Goal: Check status: Check status

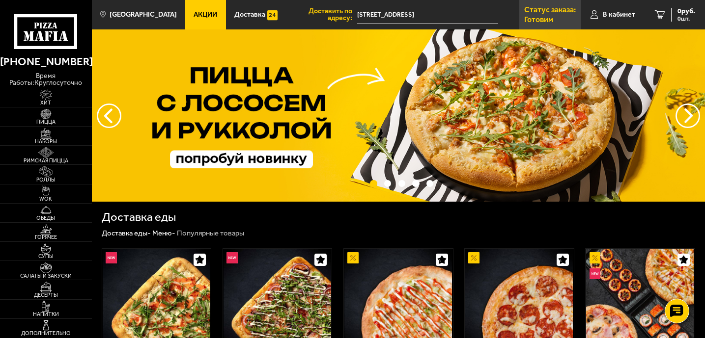
click at [530, 14] on p "Статус заказа:" at bounding box center [550, 10] width 52 height 8
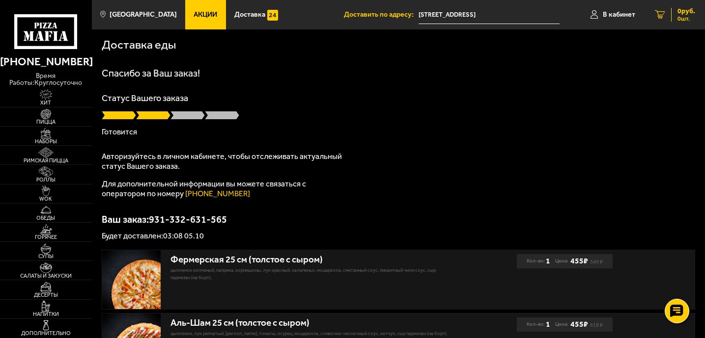
click at [667, 23] on link "0 руб. 0 шт." at bounding box center [675, 14] width 60 height 29
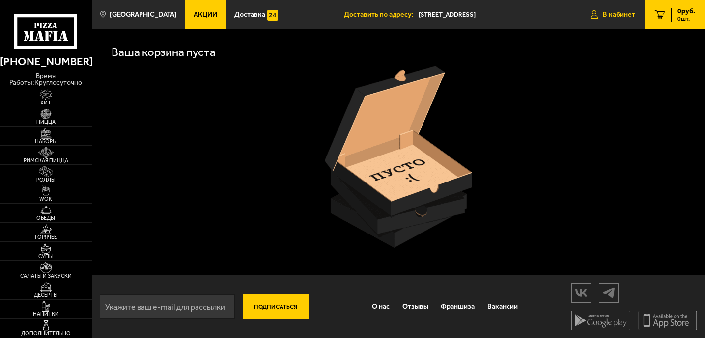
click at [612, 13] on span "В кабинет" at bounding box center [618, 14] width 32 height 7
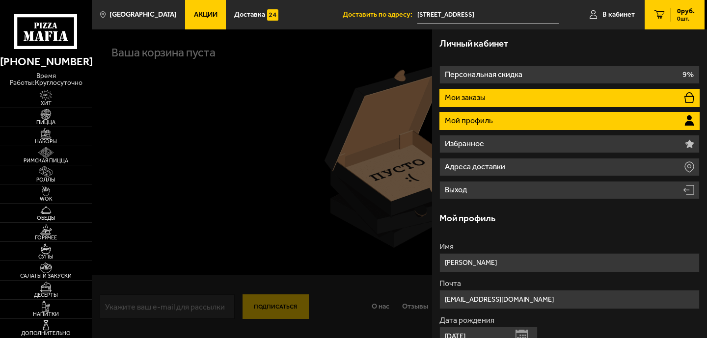
click at [523, 106] on li "Мои заказы" at bounding box center [569, 98] width 260 height 18
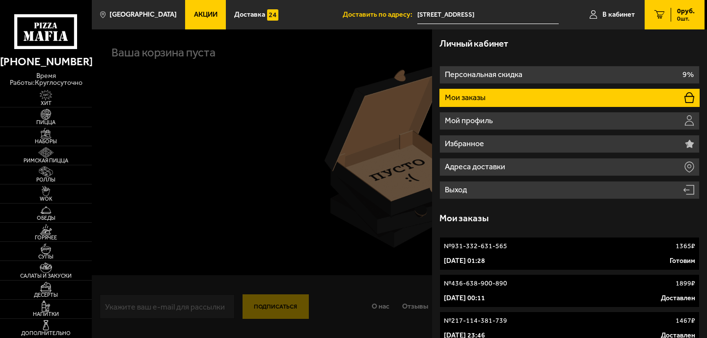
click at [485, 251] on link "№ 931-332-631-565 1365 ₽ 5 октября 2025 г. 01:28 Готовим" at bounding box center [569, 253] width 260 height 33
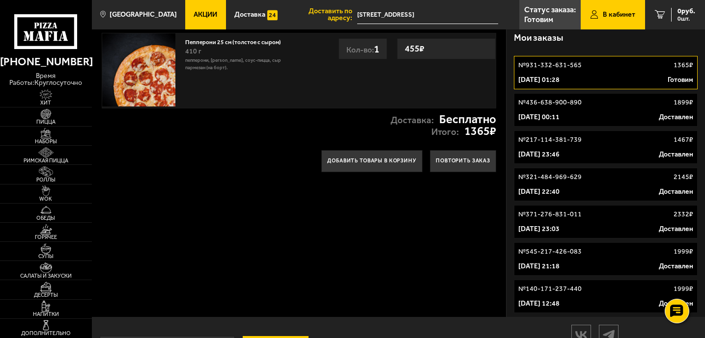
scroll to position [189, 0]
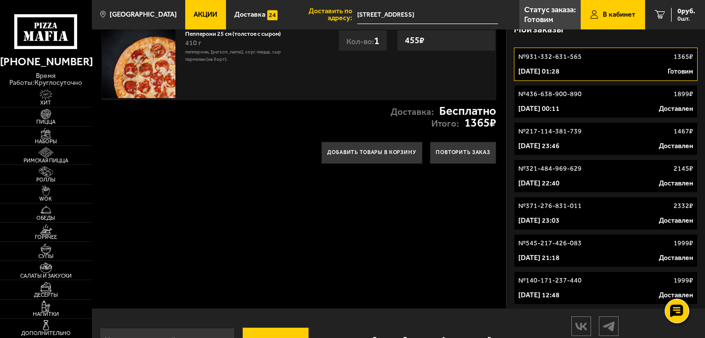
click at [559, 67] on p "5 октября 2025 г. 01:28" at bounding box center [538, 72] width 41 height 10
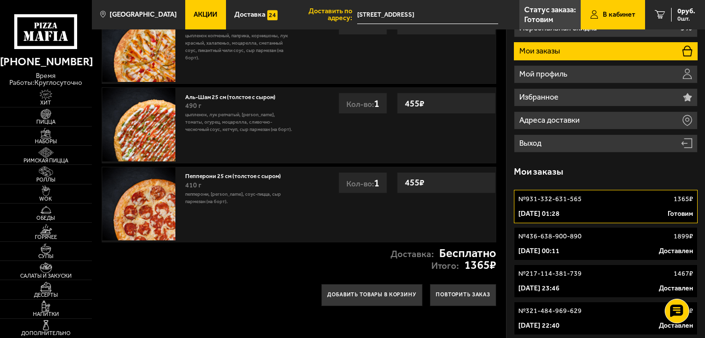
scroll to position [0, 0]
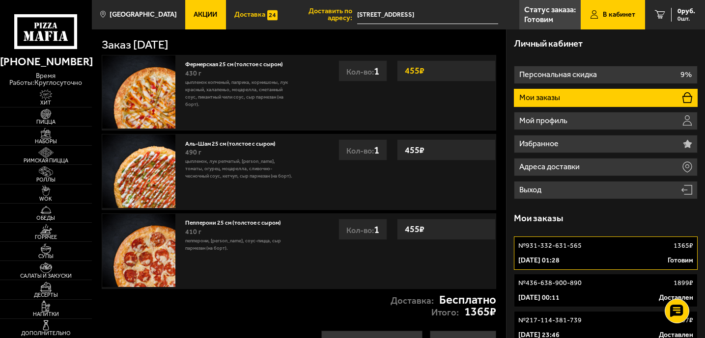
click at [248, 21] on link "Доставка" at bounding box center [256, 14] width 60 height 29
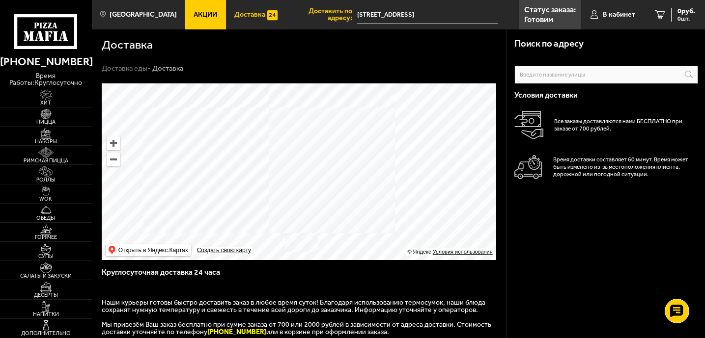
click at [185, 9] on link "Акции" at bounding box center [205, 14] width 40 height 29
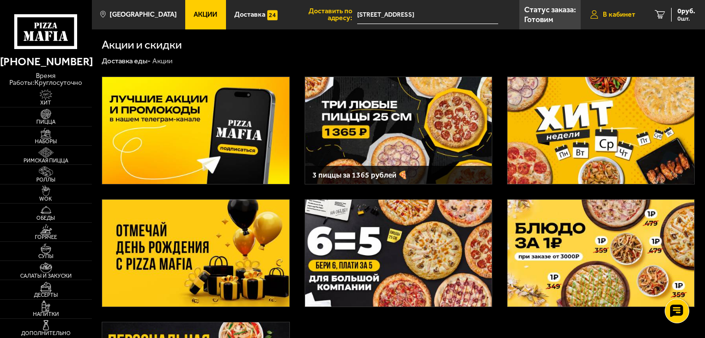
click at [626, 12] on span "В кабинет" at bounding box center [618, 14] width 32 height 7
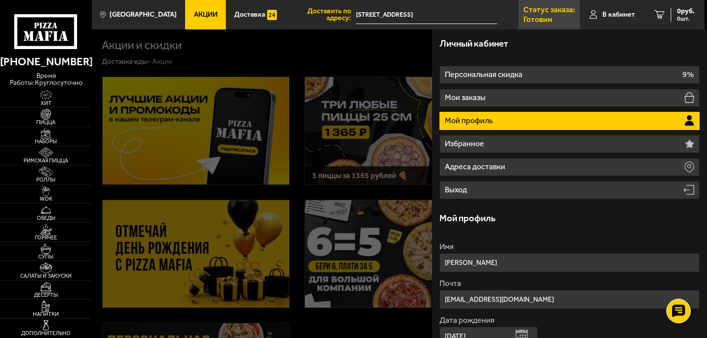
click at [575, 25] on link "Статус заказа: [PERSON_NAME]" at bounding box center [548, 14] width 61 height 29
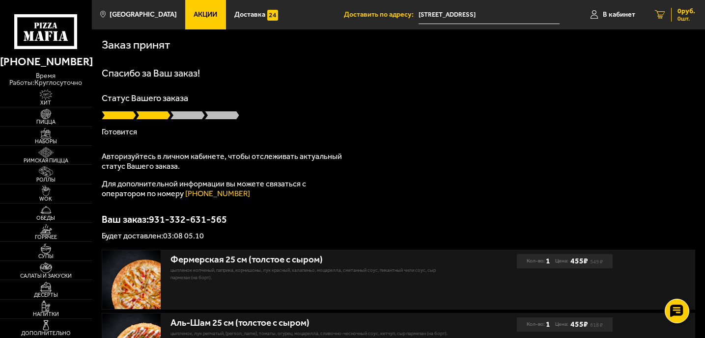
click at [678, 26] on link "0 руб. 0 шт." at bounding box center [675, 14] width 60 height 29
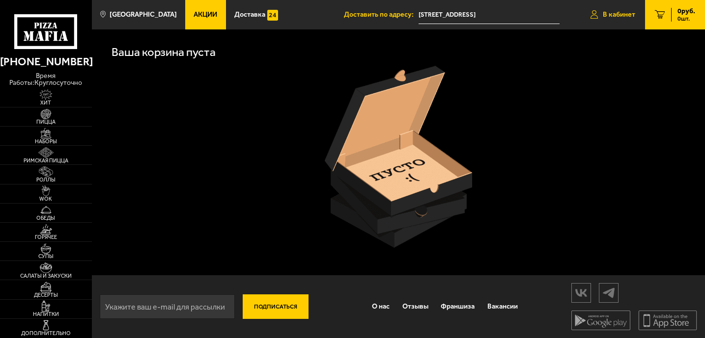
click at [599, 27] on link "В кабинет" at bounding box center [612, 14] width 64 height 29
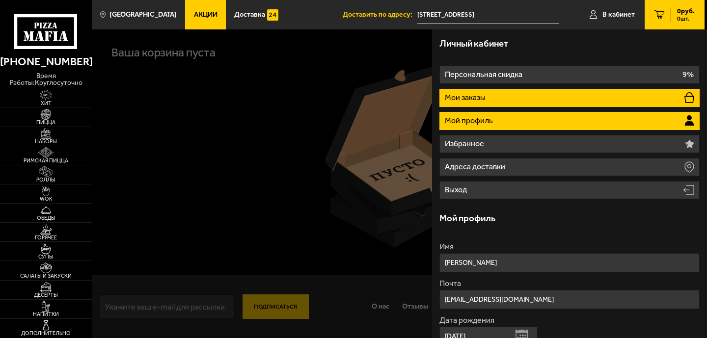
click at [462, 96] on p "Мои заказы" at bounding box center [466, 98] width 43 height 8
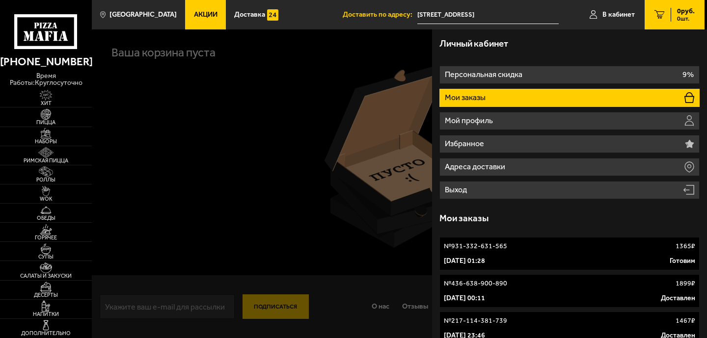
click at [485, 265] on p "5 октября 2025 г. 01:28" at bounding box center [464, 261] width 41 height 10
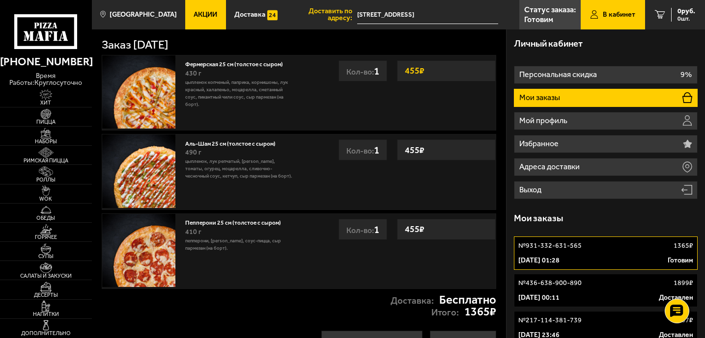
click at [586, 224] on div "Мои заказы" at bounding box center [606, 218] width 184 height 29
click at [556, 218] on h3 "Мои заказы" at bounding box center [538, 218] width 49 height 9
click at [548, 27] on link "Статус заказа: [PERSON_NAME]" at bounding box center [549, 14] width 61 height 29
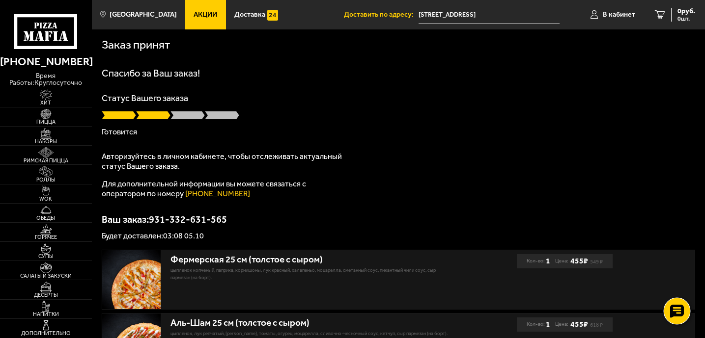
click at [677, 319] on div at bounding box center [676, 311] width 27 height 27
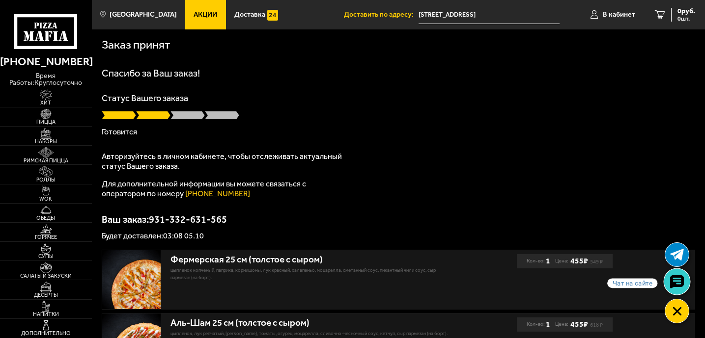
click at [676, 277] on icon at bounding box center [676, 282] width 14 height 14
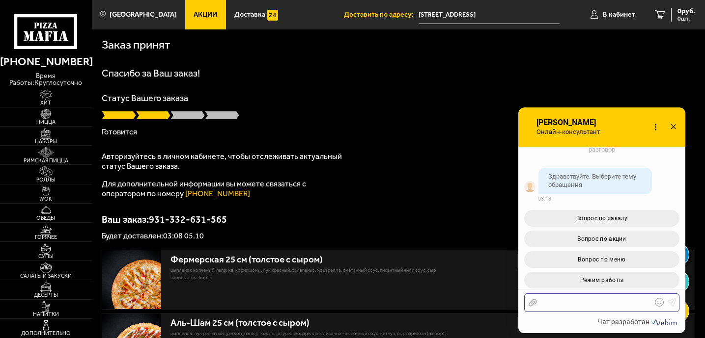
scroll to position [99, 0]
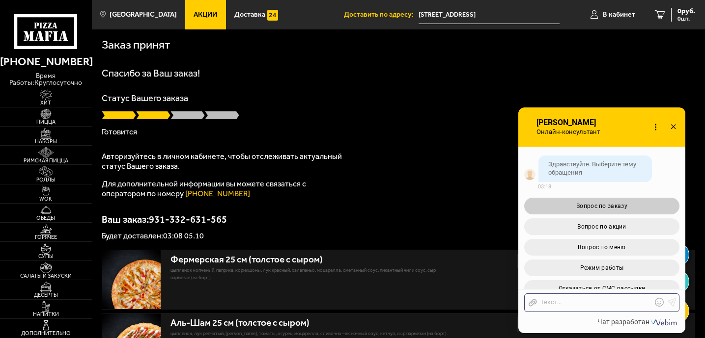
click at [618, 203] on span "Вопрос по заказу" at bounding box center [601, 206] width 51 height 7
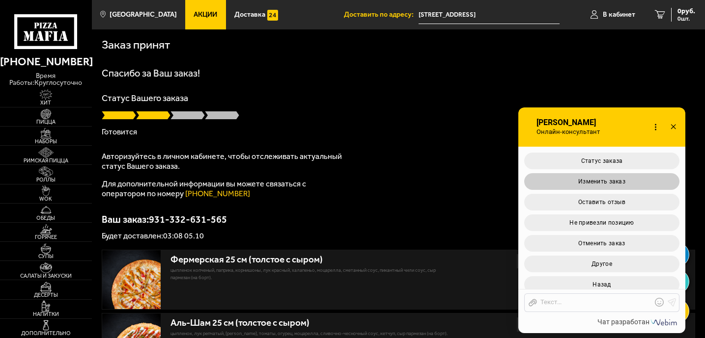
scroll to position [306, 0]
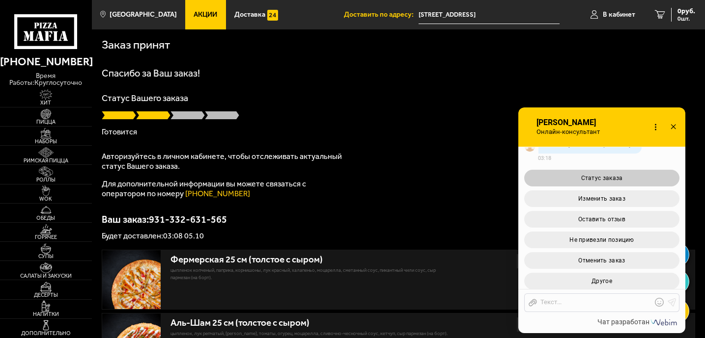
click at [601, 175] on span "Статус заказа" at bounding box center [602, 178] width 42 height 7
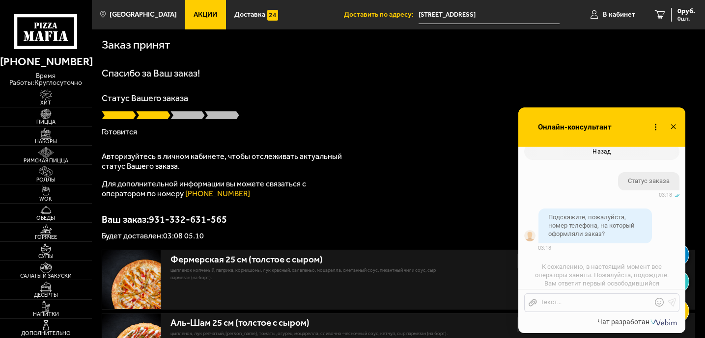
scroll to position [472, 0]
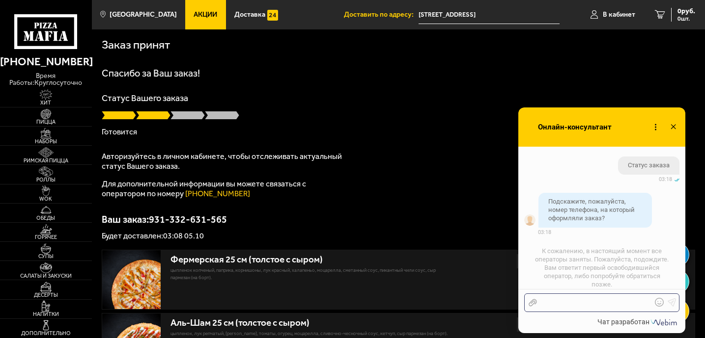
click at [561, 303] on div at bounding box center [594, 303] width 115 height 9
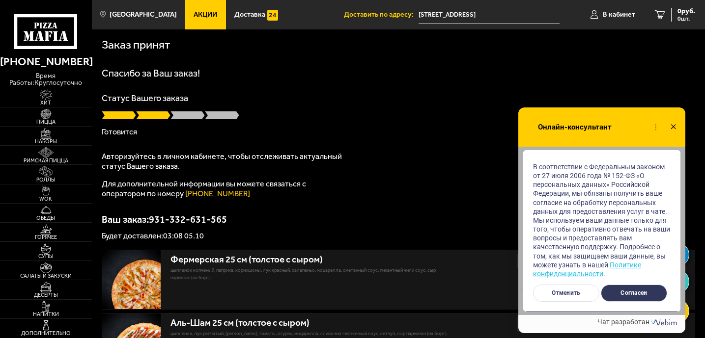
click at [626, 294] on button "Согласен" at bounding box center [633, 293] width 66 height 17
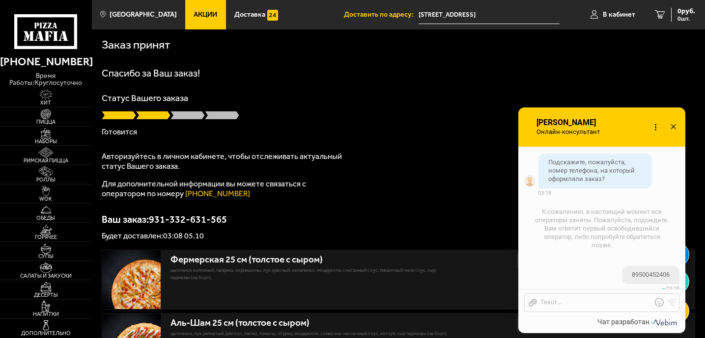
scroll to position [579, 0]
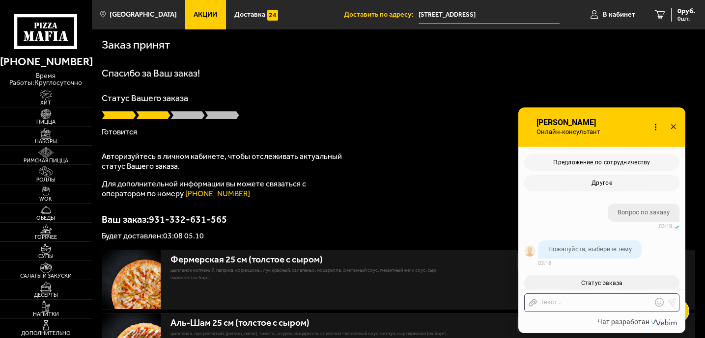
scroll to position [579, 0]
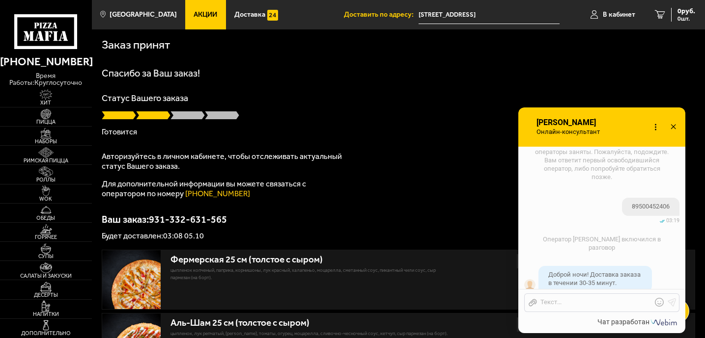
click at [444, 216] on p "Ваш заказ: 931-332-631-565" at bounding box center [398, 220] width 593 height 10
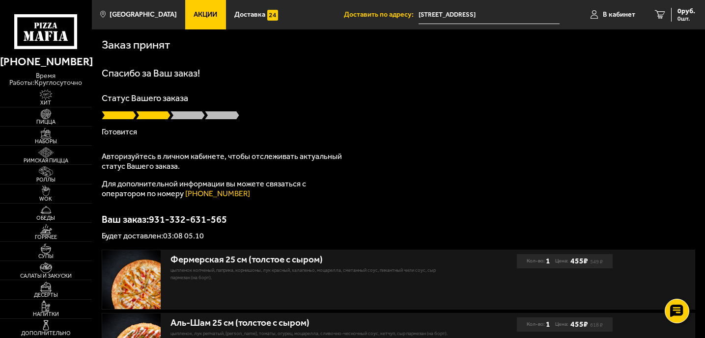
scroll to position [0, 0]
click at [676, 306] on use at bounding box center [676, 311] width 14 height 14
click at [681, 286] on use at bounding box center [676, 282] width 14 height 14
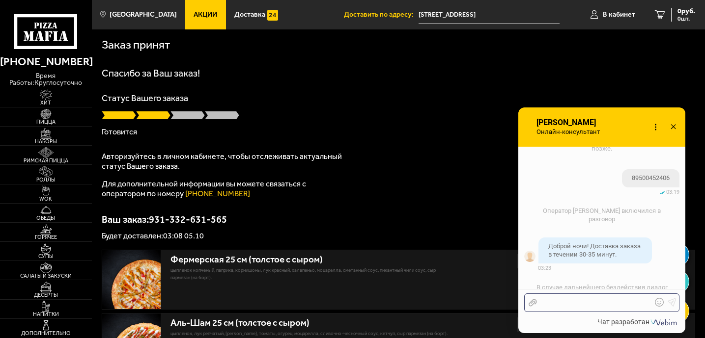
scroll to position [665, 0]
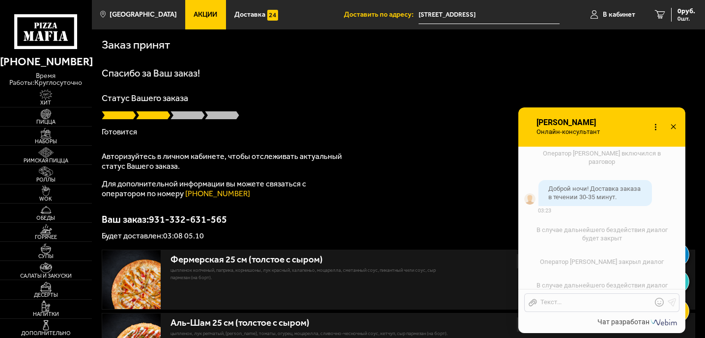
click at [411, 185] on div "Спасибо за Ваш заказ! Статус Вашего заказа [PERSON_NAME] Авторизуйтесь в личном…" at bounding box center [398, 154] width 593 height 172
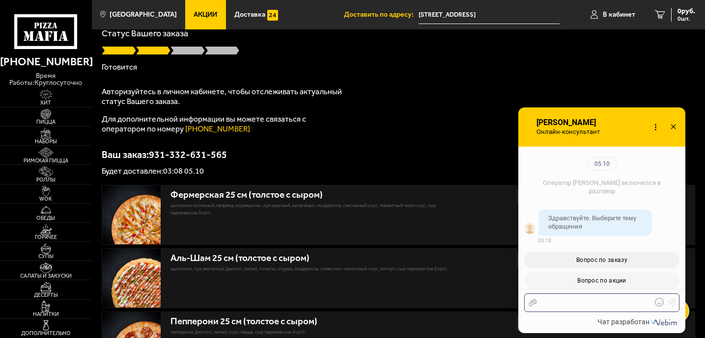
scroll to position [901, 0]
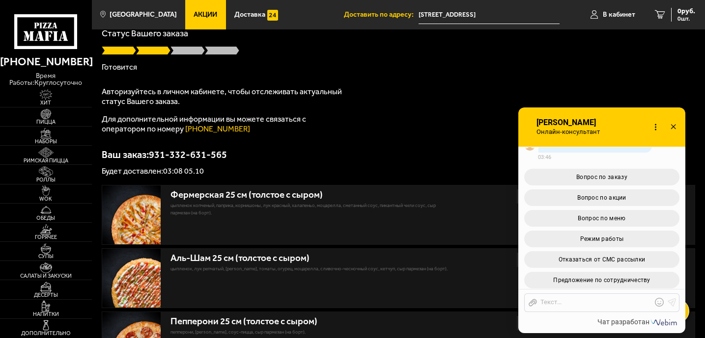
click at [672, 128] on icon at bounding box center [673, 127] width 14 height 14
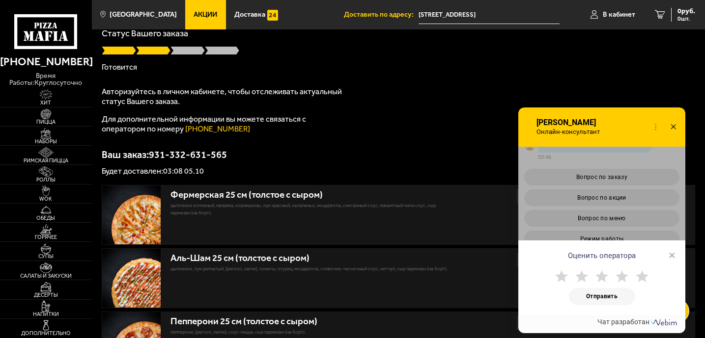
click at [562, 114] on div "[PERSON_NAME]-консультант Набирает" at bounding box center [570, 127] width 70 height 39
click at [501, 131] on div "Спасибо за Ваш заказ! Статус Вашего заказа [PERSON_NAME] Авторизуйтесь в личном…" at bounding box center [398, 89] width 593 height 172
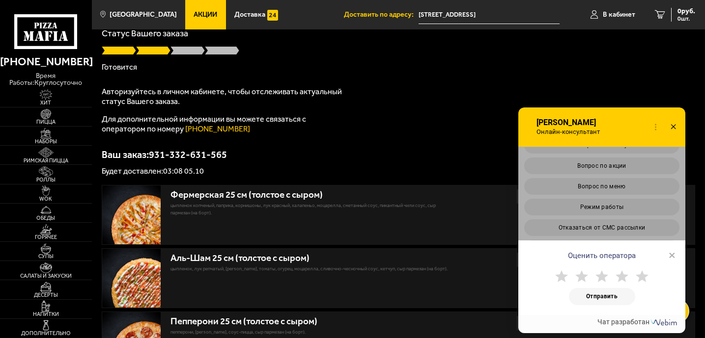
click at [421, 197] on div "Фермерская 25 см (толстое с сыром)" at bounding box center [309, 195] width 278 height 11
click at [441, 148] on div "Спасибо за Ваш заказ! Статус Вашего заказа [PERSON_NAME] Авторизуйтесь в личном…" at bounding box center [398, 89] width 593 height 172
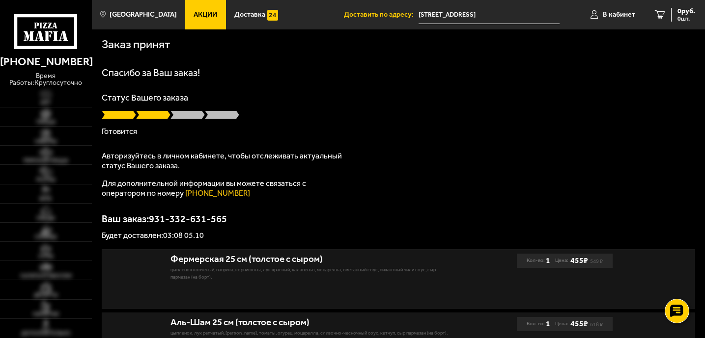
scroll to position [1, 0]
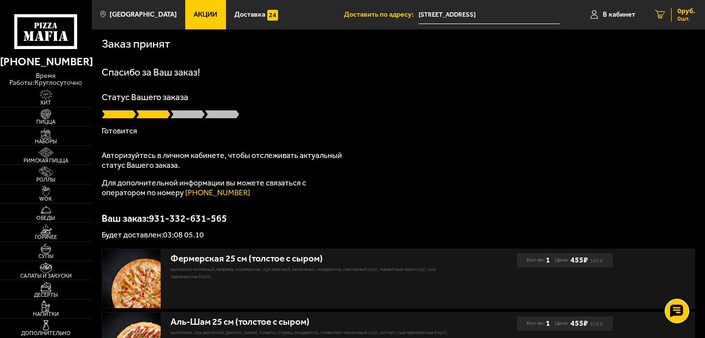
click at [682, 16] on span "0 шт." at bounding box center [686, 19] width 18 height 6
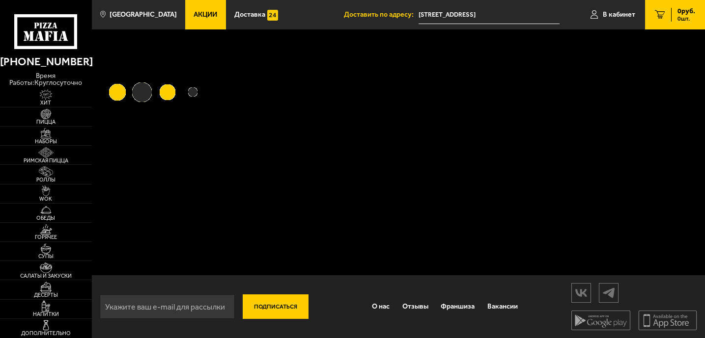
scroll to position [933, 0]
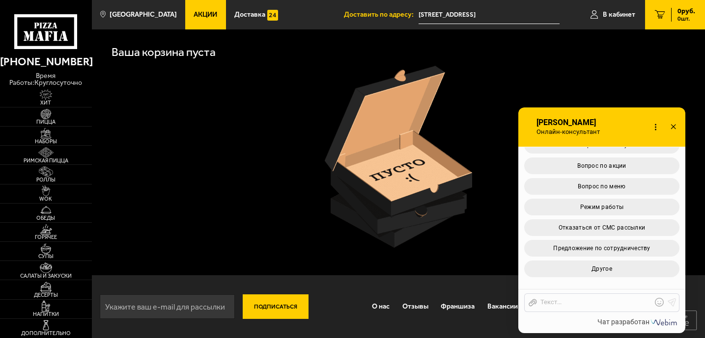
click at [591, 104] on div at bounding box center [398, 157] width 593 height 182
click at [607, 17] on span "В кабинет" at bounding box center [618, 14] width 32 height 7
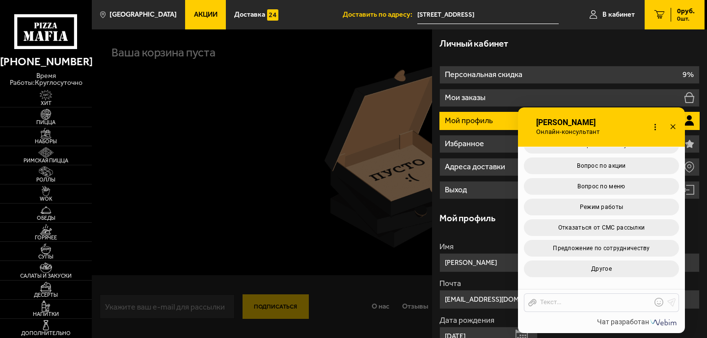
click at [672, 132] on icon at bounding box center [673, 127] width 14 height 14
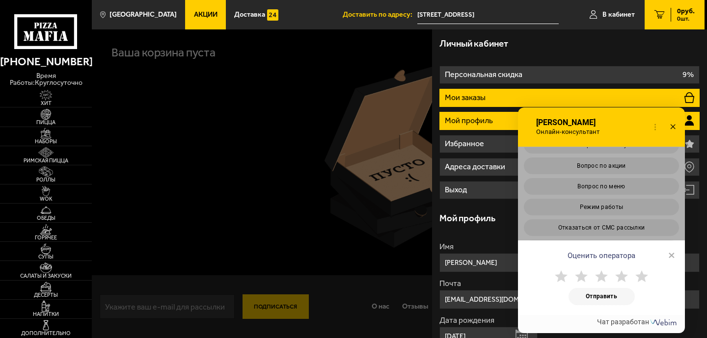
click at [504, 101] on li "Мои заказы" at bounding box center [569, 98] width 260 height 18
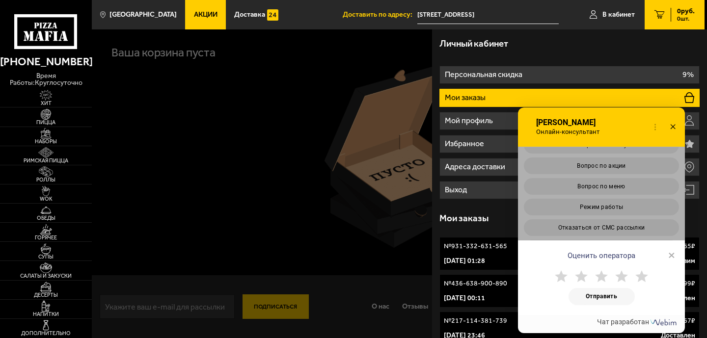
click at [670, 125] on icon at bounding box center [673, 127] width 14 height 14
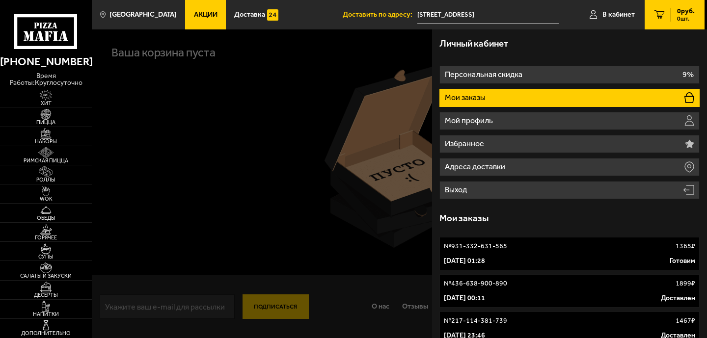
click at [135, 134] on div at bounding box center [445, 198] width 707 height 338
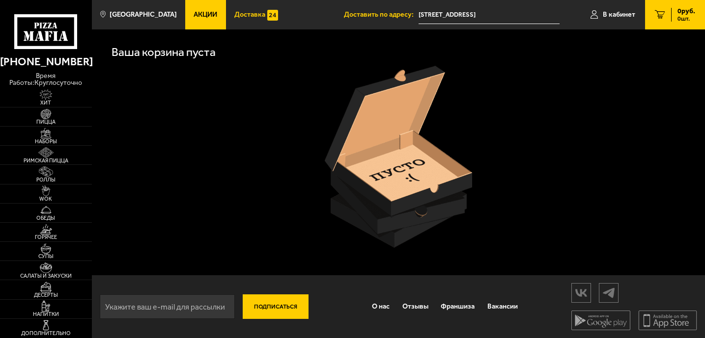
click at [243, 25] on link "Доставка" at bounding box center [256, 14] width 61 height 29
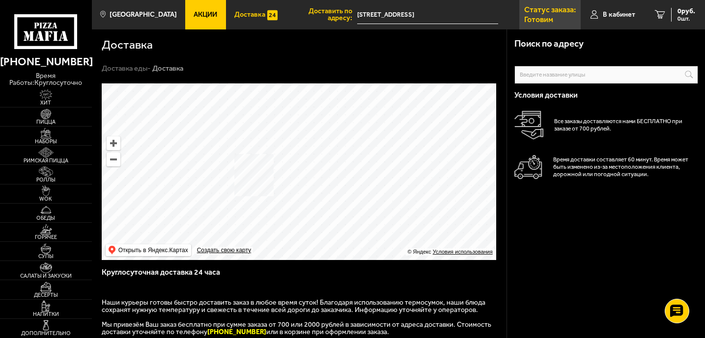
click at [543, 20] on p "Готовим" at bounding box center [538, 20] width 29 height 8
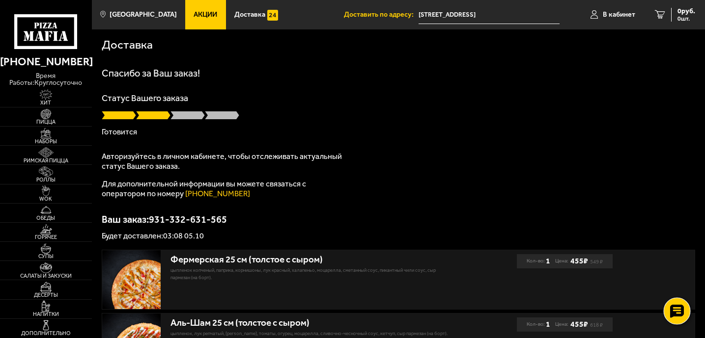
click at [674, 309] on use at bounding box center [676, 311] width 14 height 14
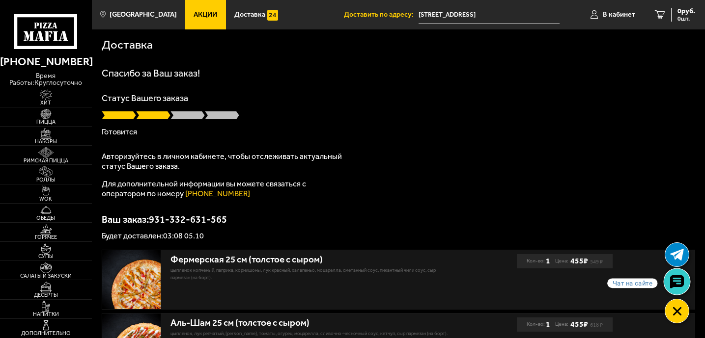
click at [676, 280] on icon at bounding box center [676, 282] width 14 height 14
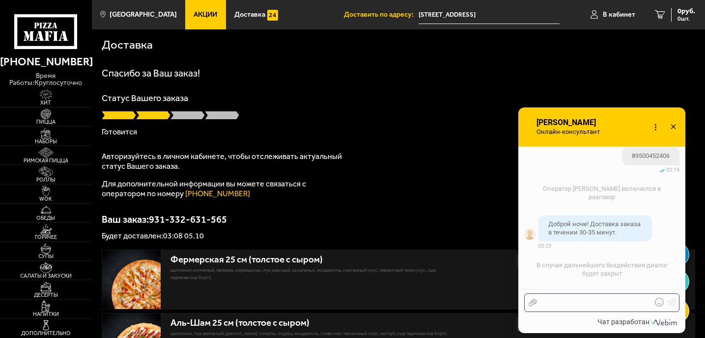
scroll to position [654, 0]
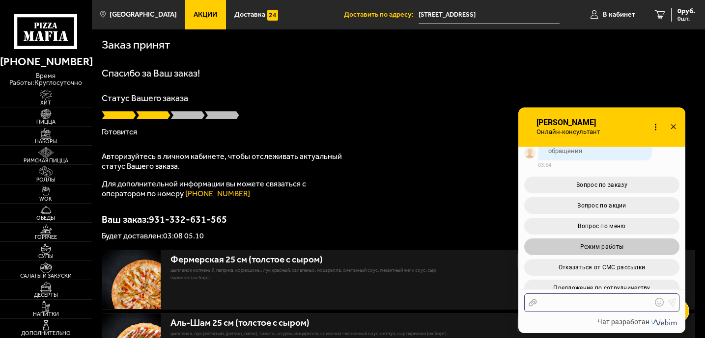
scroll to position [1144, 0]
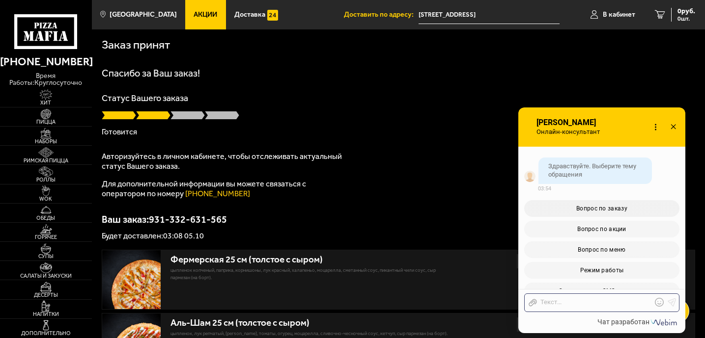
checkbox input "true"
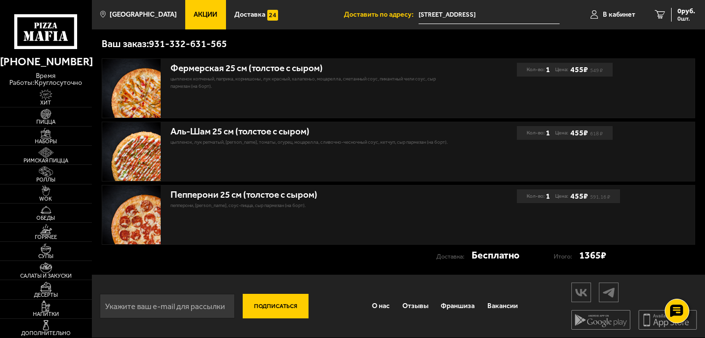
scroll to position [0, 0]
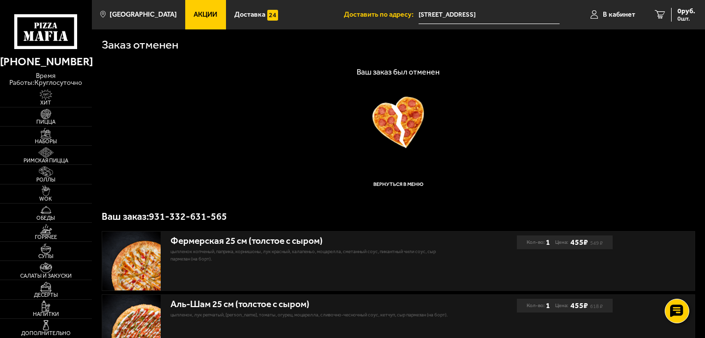
drag, startPoint x: 282, startPoint y: 178, endPoint x: 34, endPoint y: 2, distance: 303.9
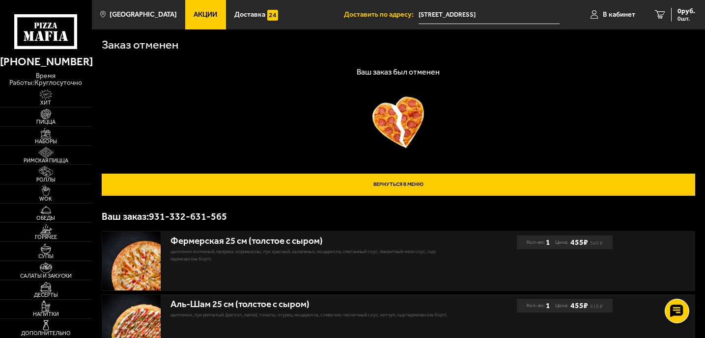
click at [398, 184] on link "Вернуться в меню" at bounding box center [398, 185] width 593 height 22
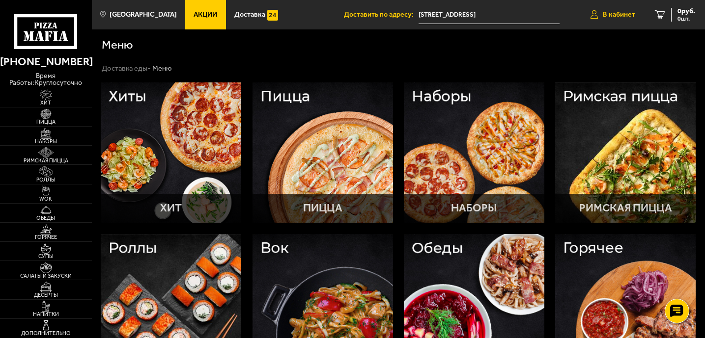
click at [614, 15] on span "В кабинет" at bounding box center [618, 14] width 32 height 7
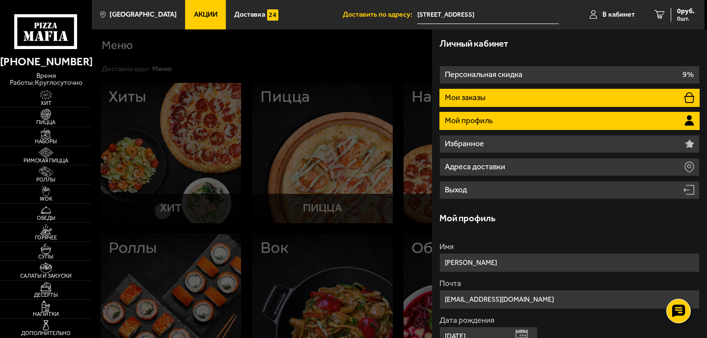
click at [524, 103] on li "Мои заказы" at bounding box center [569, 98] width 260 height 18
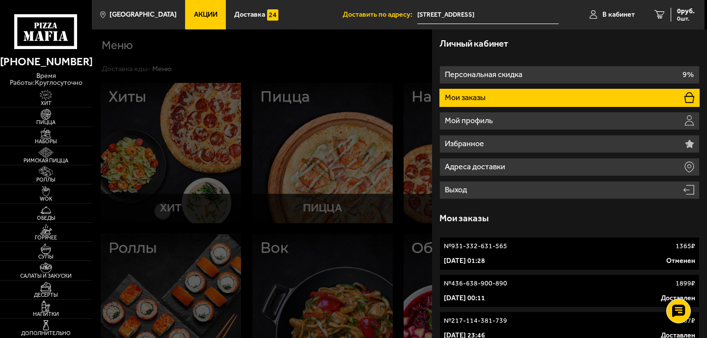
click at [531, 252] on link "№ 931-332-631-565 1365 ₽ 5 октября 2025 г. 01:28 Отменен" at bounding box center [569, 253] width 260 height 33
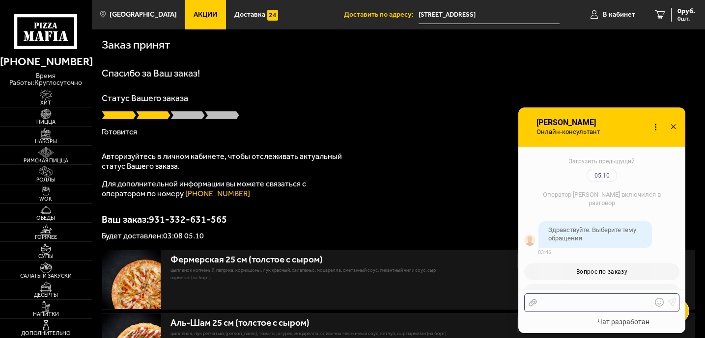
scroll to position [378, 0]
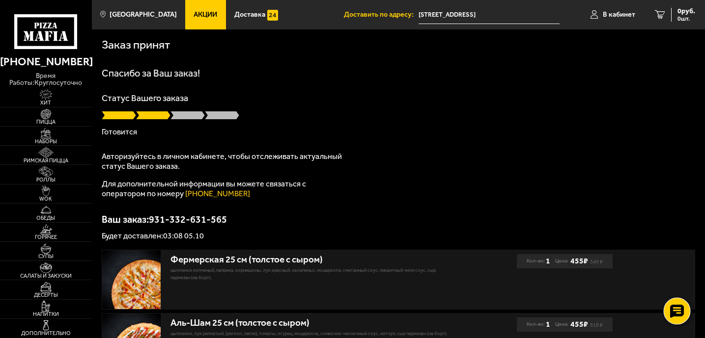
click at [0, 0] on div at bounding box center [0, 0] width 0 height 0
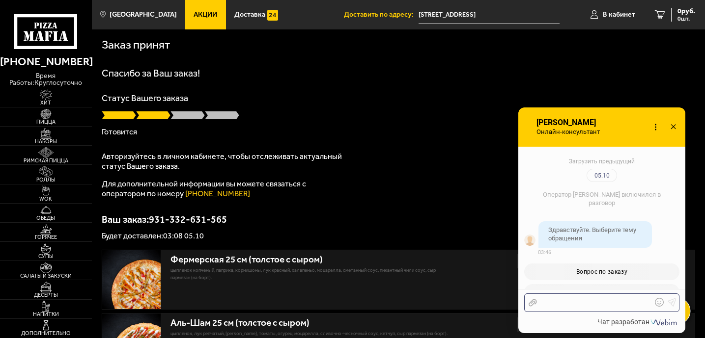
scroll to position [378, 0]
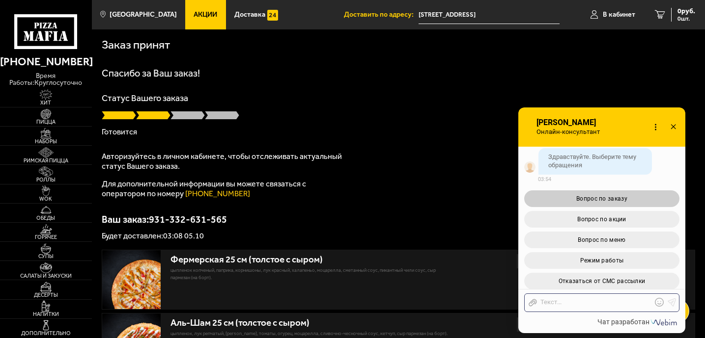
click at [619, 195] on span "Вопрос по заказу" at bounding box center [601, 198] width 51 height 7
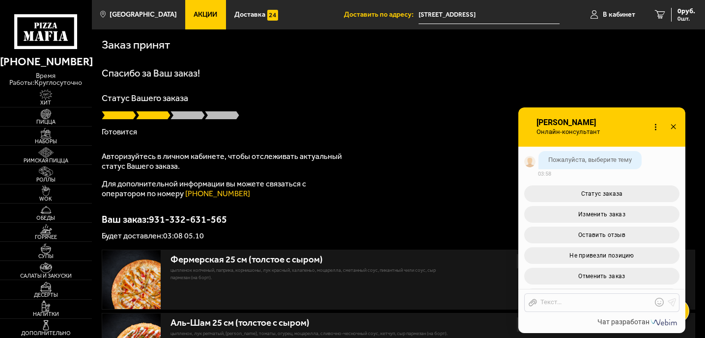
scroll to position [612, 0]
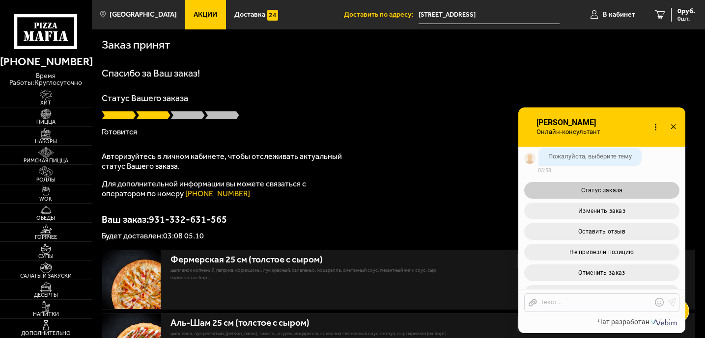
click at [613, 187] on span "Статус заказа" at bounding box center [602, 190] width 42 height 7
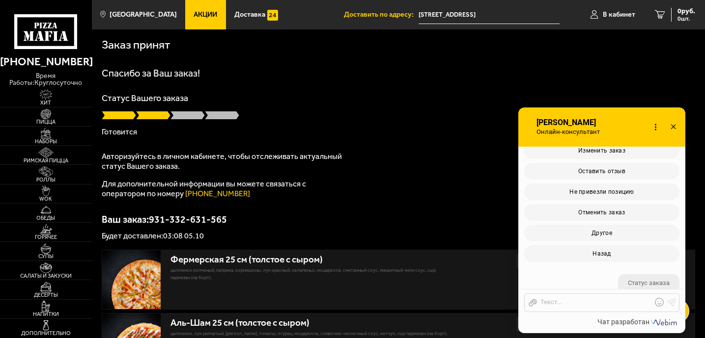
scroll to position [725, 0]
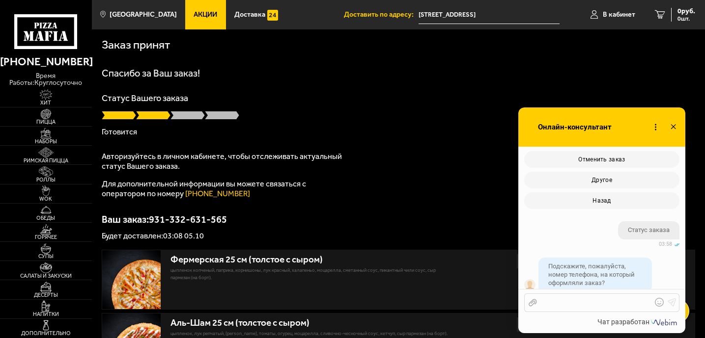
click at [564, 299] on div at bounding box center [594, 303] width 115 height 9
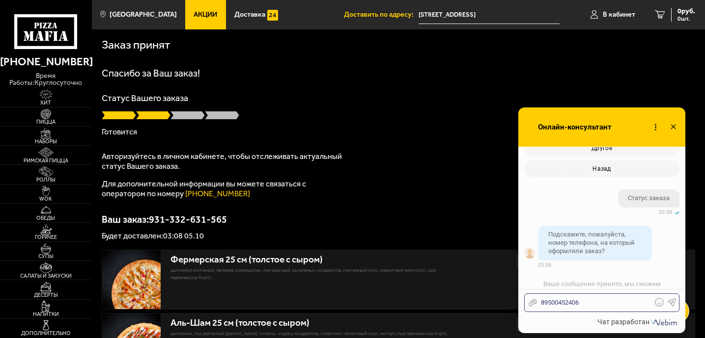
scroll to position [796, 0]
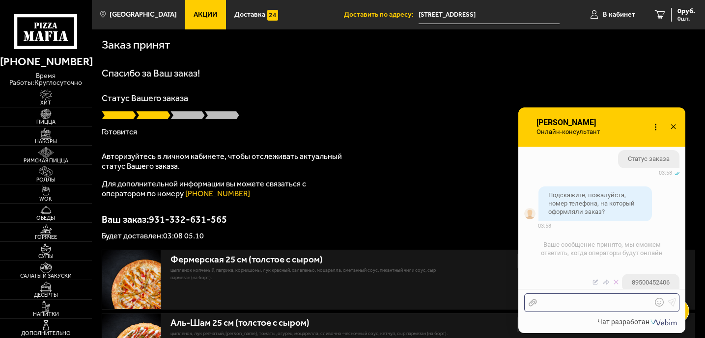
drag, startPoint x: 564, startPoint y: 298, endPoint x: 572, endPoint y: 282, distance: 18.5
click at [572, 282] on div "Отключить звук Оценить оператора Изменить личные данные 05.10" at bounding box center [601, 231] width 167 height 168
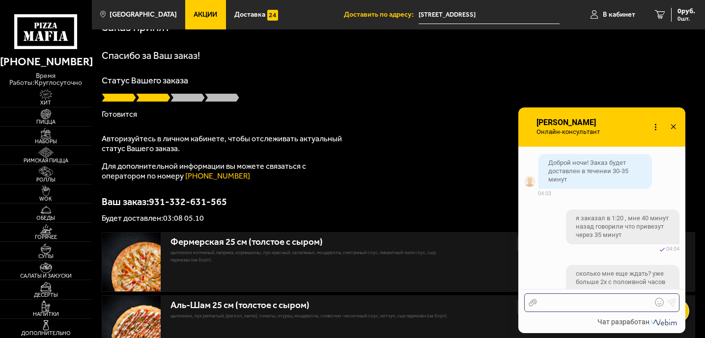
scroll to position [0, 0]
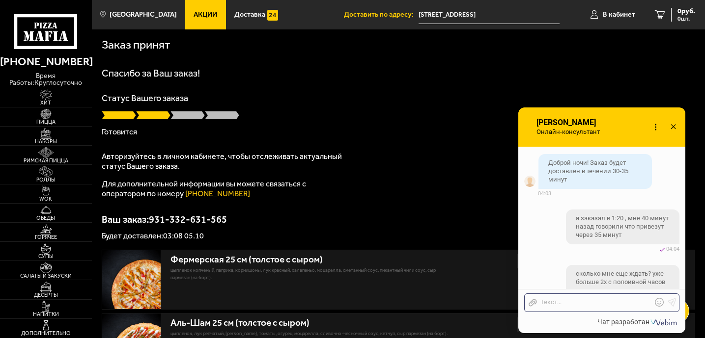
click at [673, 127] on icon at bounding box center [673, 127] width 14 height 14
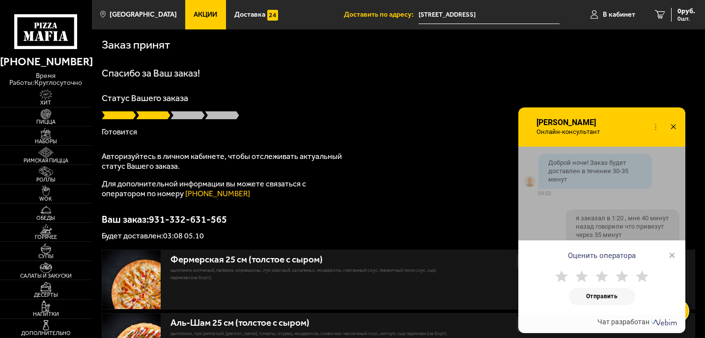
click at [673, 126] on use at bounding box center [672, 126] width 5 height 5
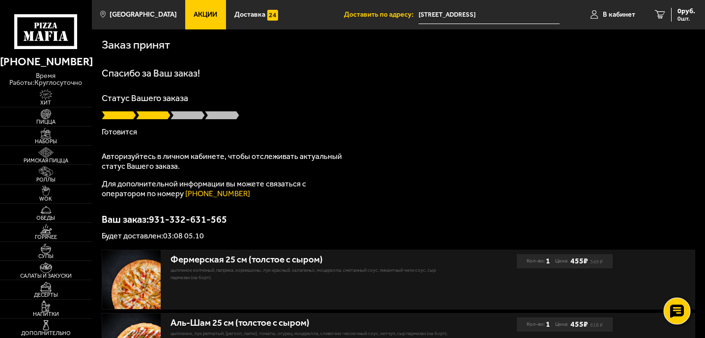
click at [673, 311] on icon at bounding box center [676, 311] width 14 height 14
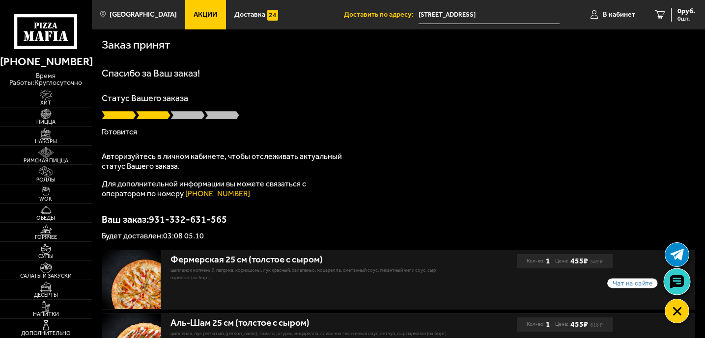
click at [680, 286] on use at bounding box center [676, 282] width 14 height 14
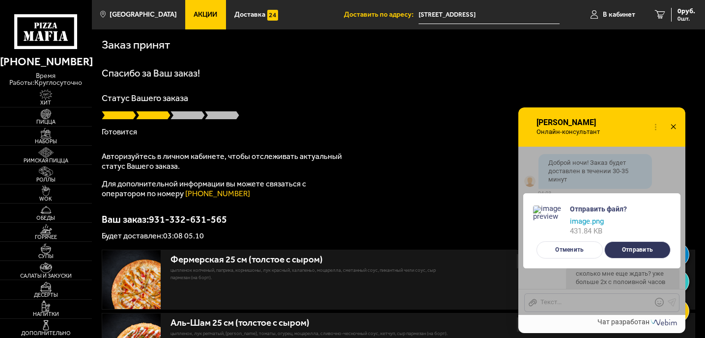
click at [635, 247] on button "Отправить" at bounding box center [637, 250] width 66 height 17
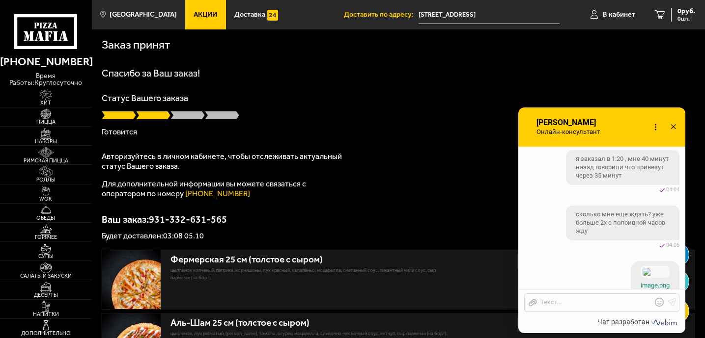
click at [544, 296] on div "Отправить файл Текст..." at bounding box center [601, 303] width 155 height 19
click at [544, 302] on div at bounding box center [594, 303] width 115 height 9
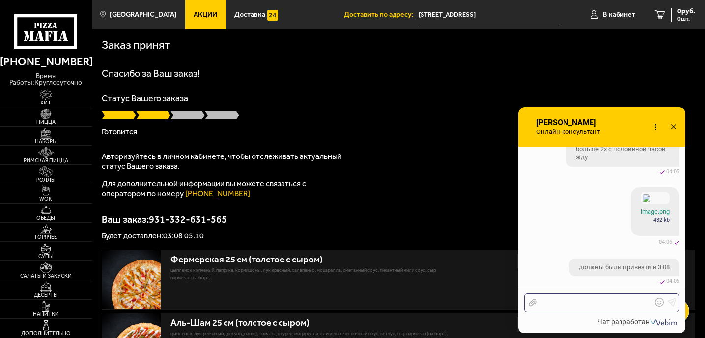
checkbox input "true"
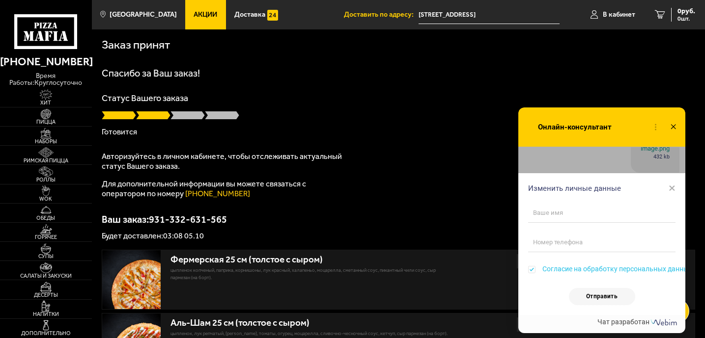
click at [668, 186] on span "×" at bounding box center [671, 188] width 7 height 15
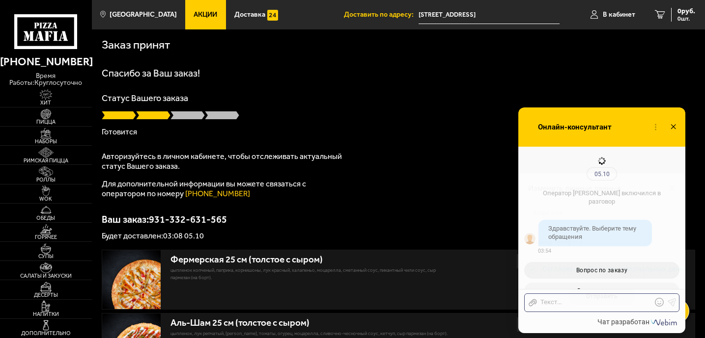
scroll to position [1194, 0]
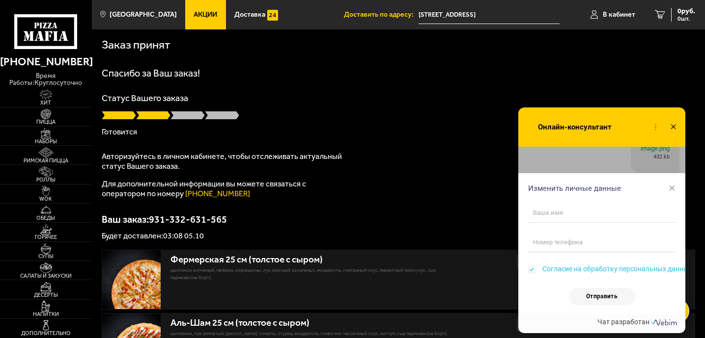
click at [674, 189] on span "×" at bounding box center [671, 188] width 7 height 15
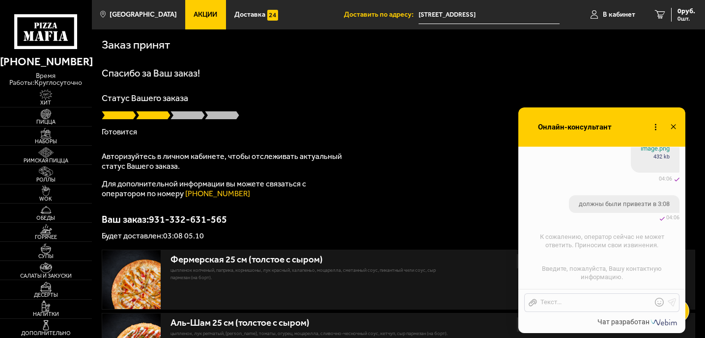
click at [673, 124] on icon at bounding box center [673, 127] width 14 height 14
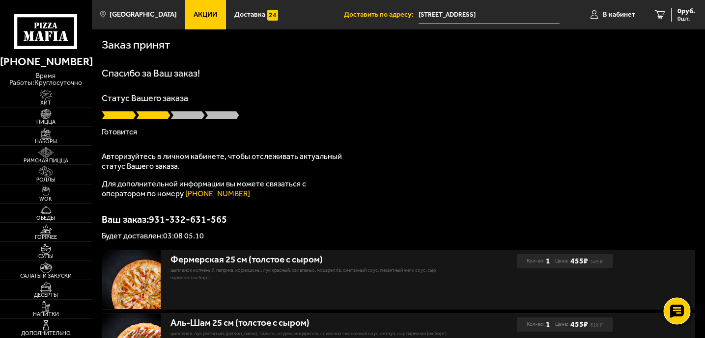
click at [680, 314] on use at bounding box center [676, 311] width 14 height 14
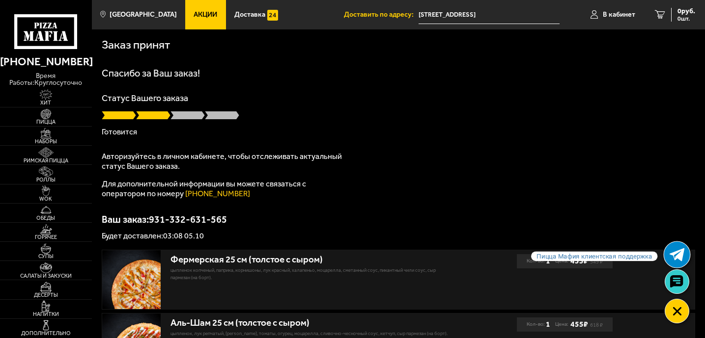
click at [679, 252] on use at bounding box center [676, 254] width 15 height 13
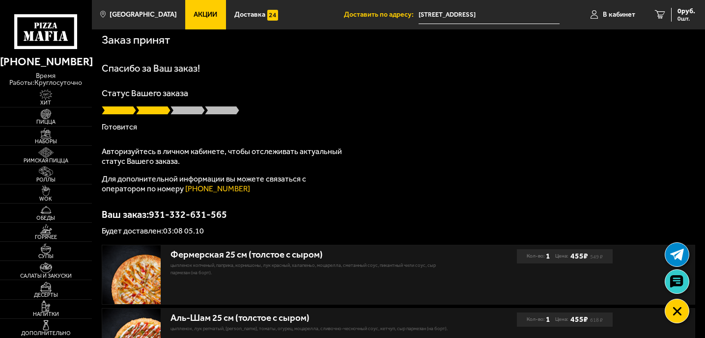
scroll to position [0, 0]
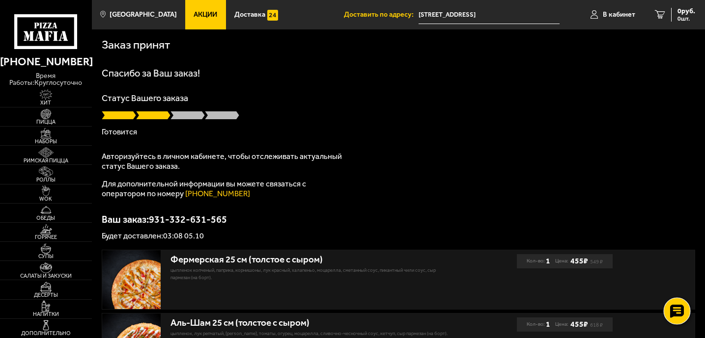
click at [674, 313] on use at bounding box center [676, 311] width 14 height 14
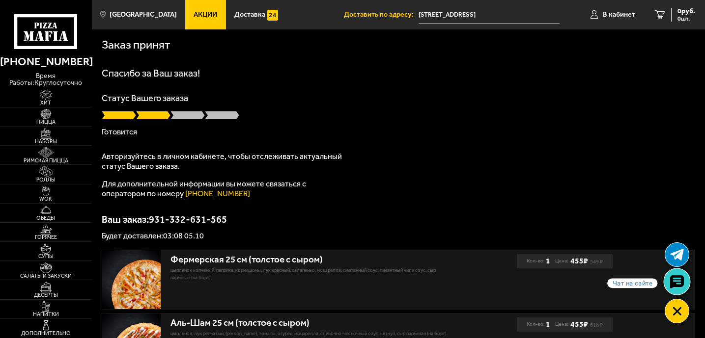
click at [674, 278] on icon at bounding box center [676, 282] width 14 height 14
checkbox input "true"
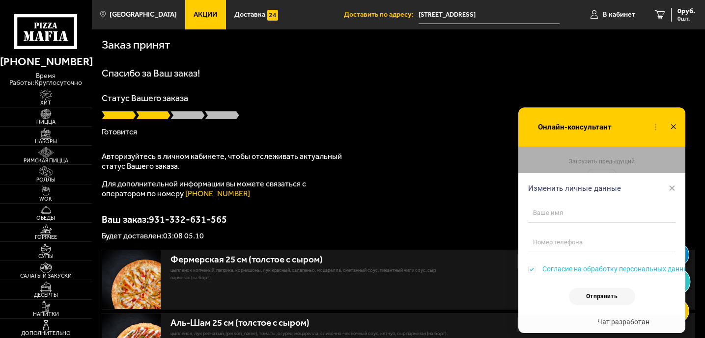
scroll to position [1194, 0]
click at [673, 189] on span "×" at bounding box center [671, 188] width 7 height 15
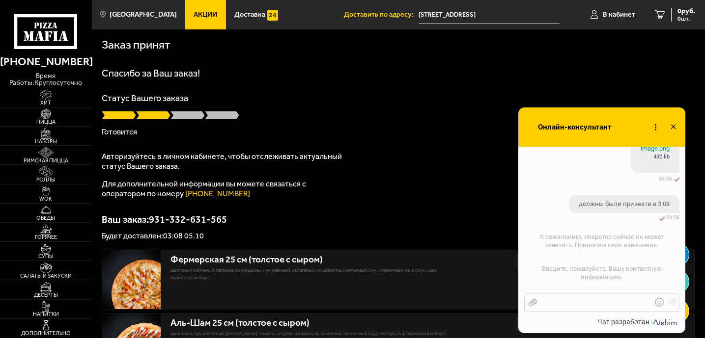
click at [560, 305] on div at bounding box center [594, 303] width 115 height 9
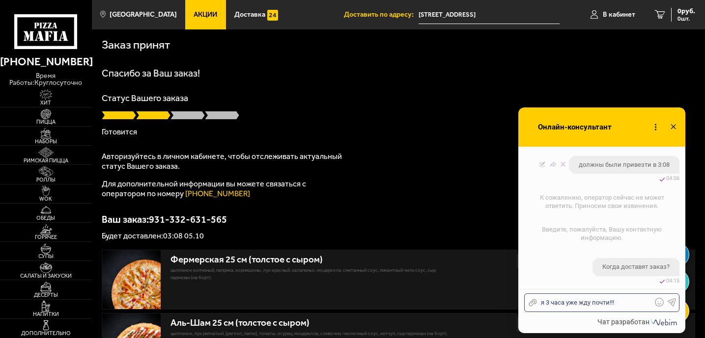
scroll to position [1272, 0]
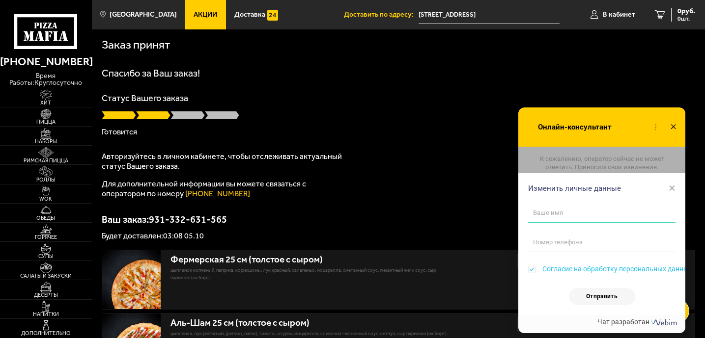
click at [569, 219] on input "text" at bounding box center [601, 213] width 147 height 20
type input "[PERSON_NAME]"
click at [558, 242] on input "tel" at bounding box center [601, 243] width 147 height 20
type input "[PHONE_NUMBER]"
click at [590, 290] on button "Отправить" at bounding box center [602, 296] width 66 height 17
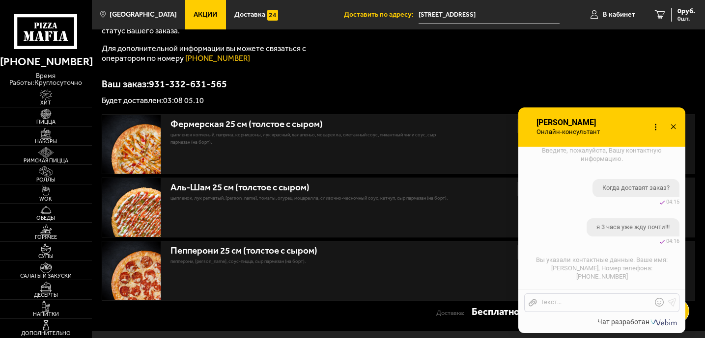
scroll to position [192, 0]
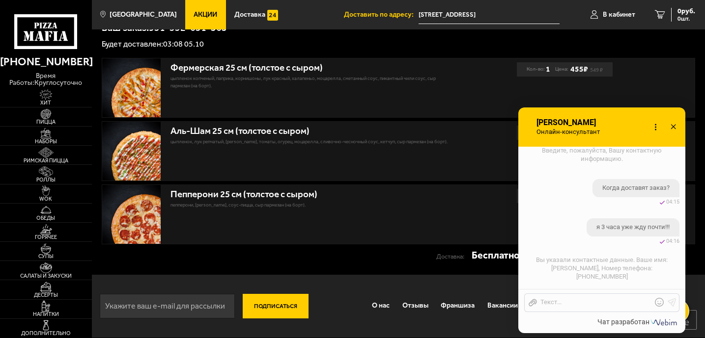
click at [657, 126] on icon at bounding box center [655, 127] width 14 height 14
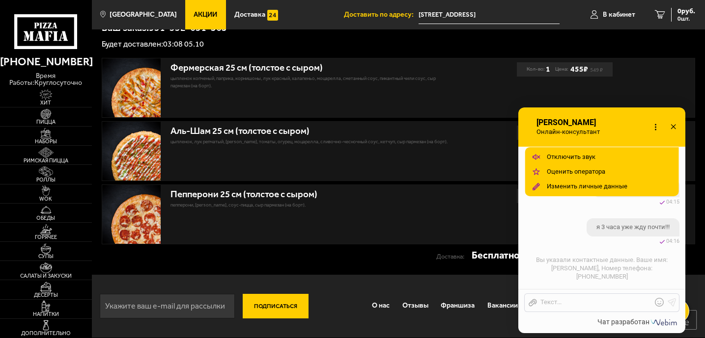
click at [657, 126] on icon at bounding box center [655, 127] width 14 height 14
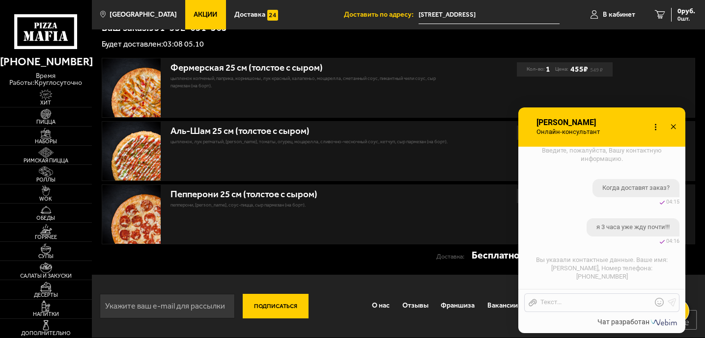
scroll to position [0, 0]
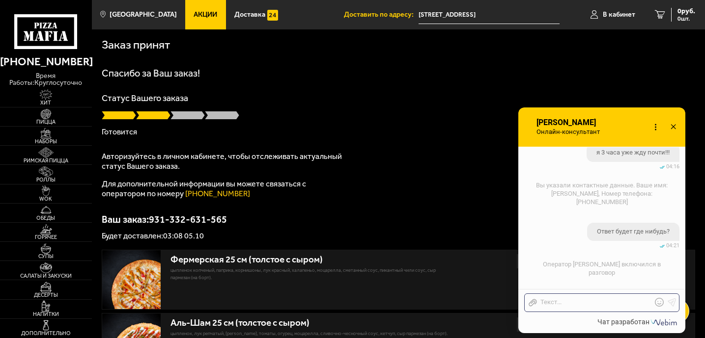
scroll to position [1411, 0]
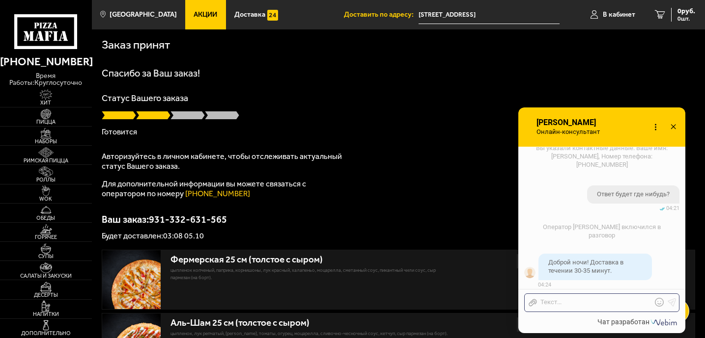
click at [674, 126] on icon at bounding box center [673, 127] width 14 height 14
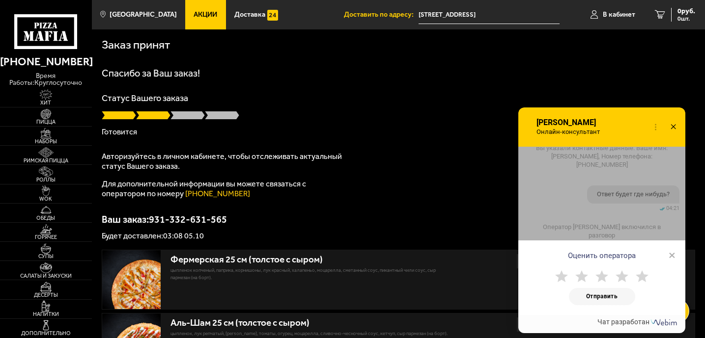
click at [673, 255] on span "×" at bounding box center [671, 255] width 7 height 15
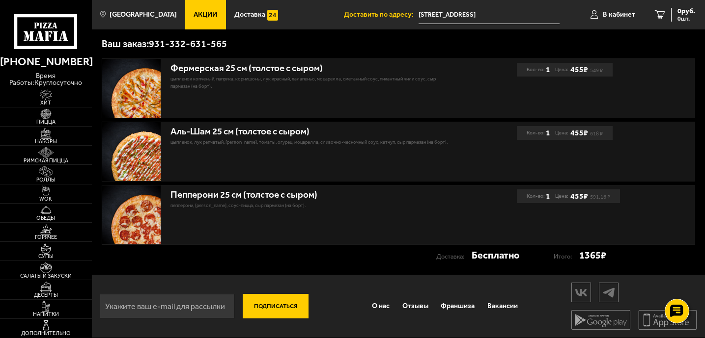
scroll to position [0, 0]
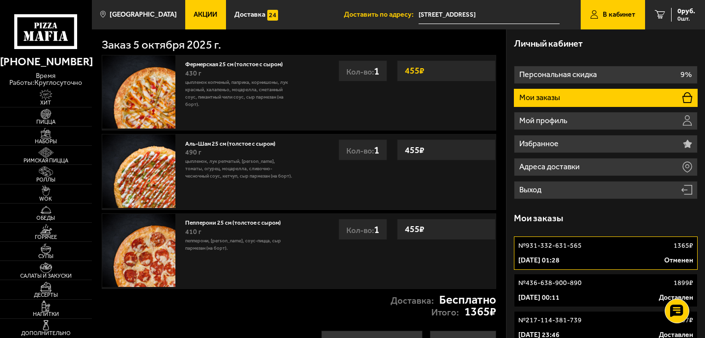
click at [611, 18] on span "В кабинет" at bounding box center [618, 14] width 32 height 7
click at [54, 42] on icon at bounding box center [45, 31] width 63 height 35
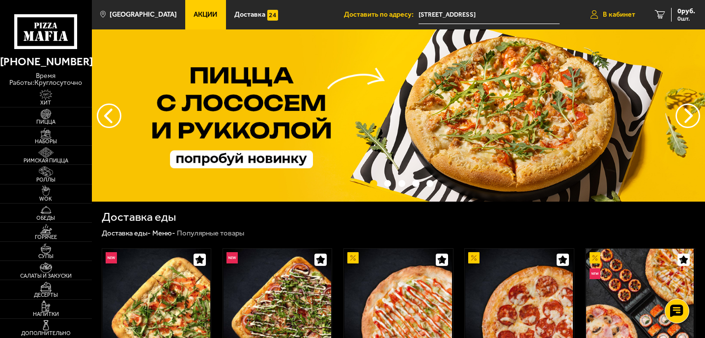
click at [636, 17] on link "В кабинет" at bounding box center [612, 14] width 64 height 29
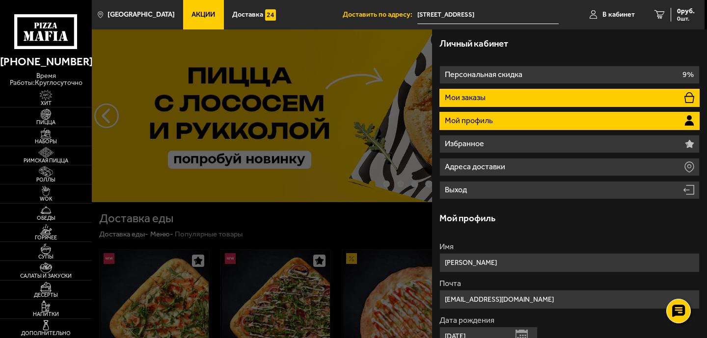
click at [517, 96] on li "Мои заказы" at bounding box center [569, 98] width 260 height 18
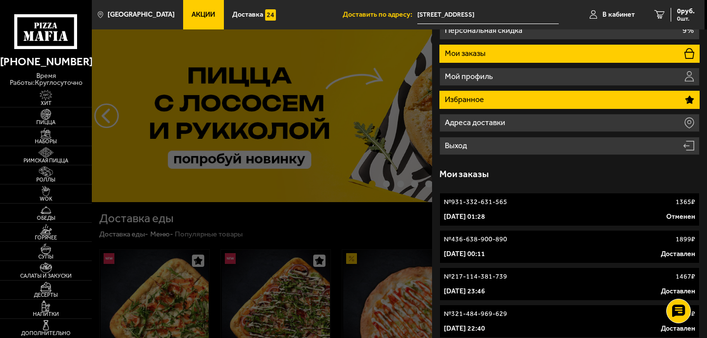
scroll to position [46, 0]
